Goal: Navigation & Orientation: Find specific page/section

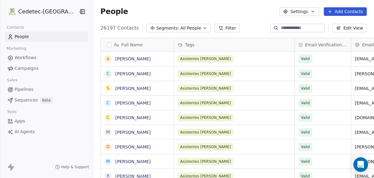
scroll to position [153, 288]
click at [27, 67] on span "Campaigns" at bounding box center [27, 68] width 24 height 6
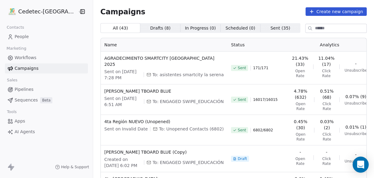
click at [363, 164] on icon "Open Intercom Messenger" at bounding box center [360, 164] width 7 height 8
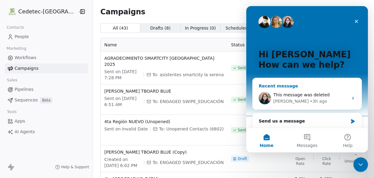
click at [286, 94] on span "This message was deleted" at bounding box center [301, 94] width 56 height 5
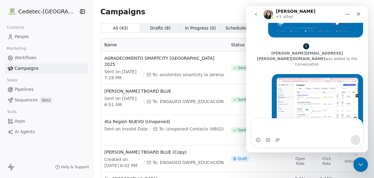
scroll to position [1158, 0]
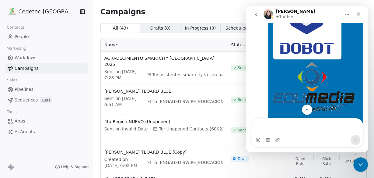
click at [257, 13] on icon "go back" at bounding box center [256, 14] width 5 height 5
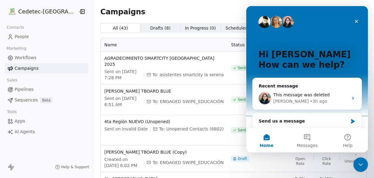
scroll to position [0, 0]
click at [359, 164] on icon "Close Intercom Messenger" at bounding box center [359, 163] width 7 height 7
